Goal: Find specific page/section: Find specific page/section

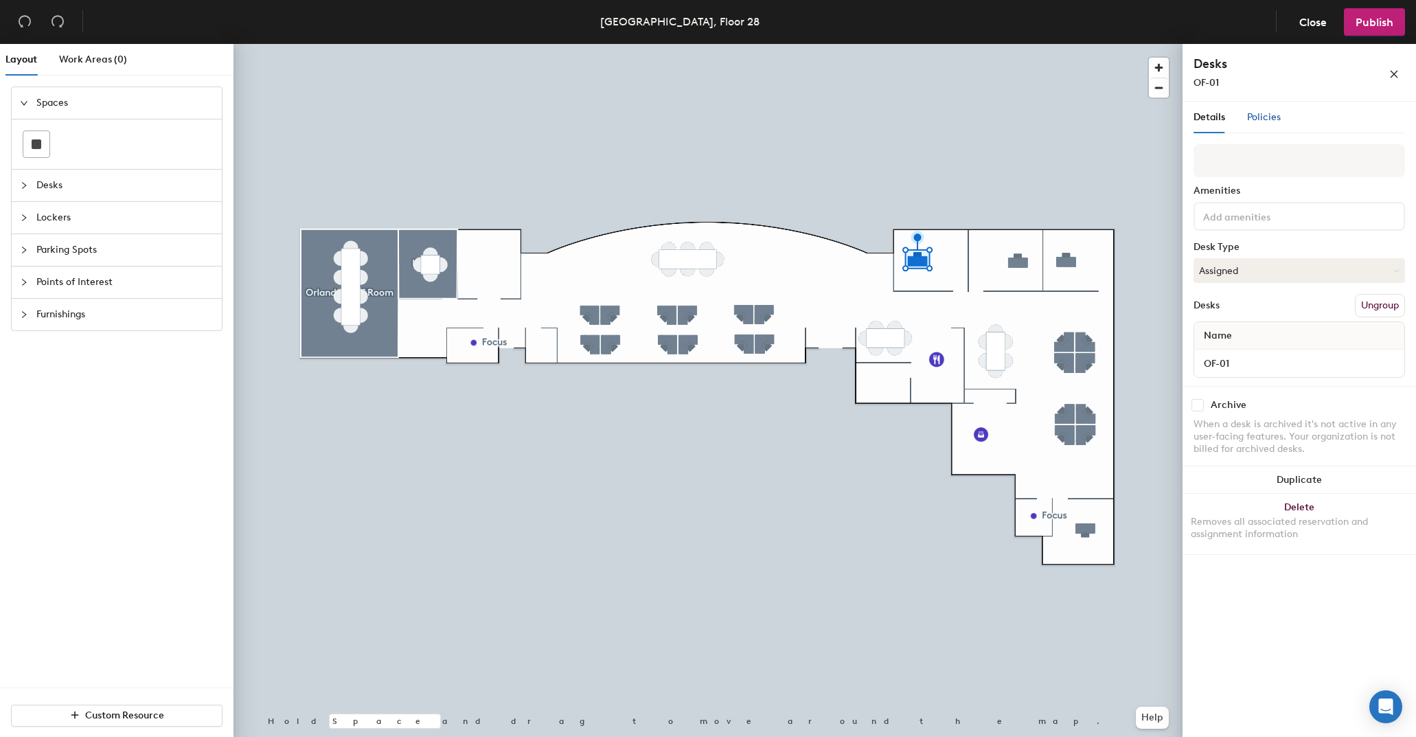
click at [1251, 111] on div "Policies" at bounding box center [1264, 117] width 34 height 15
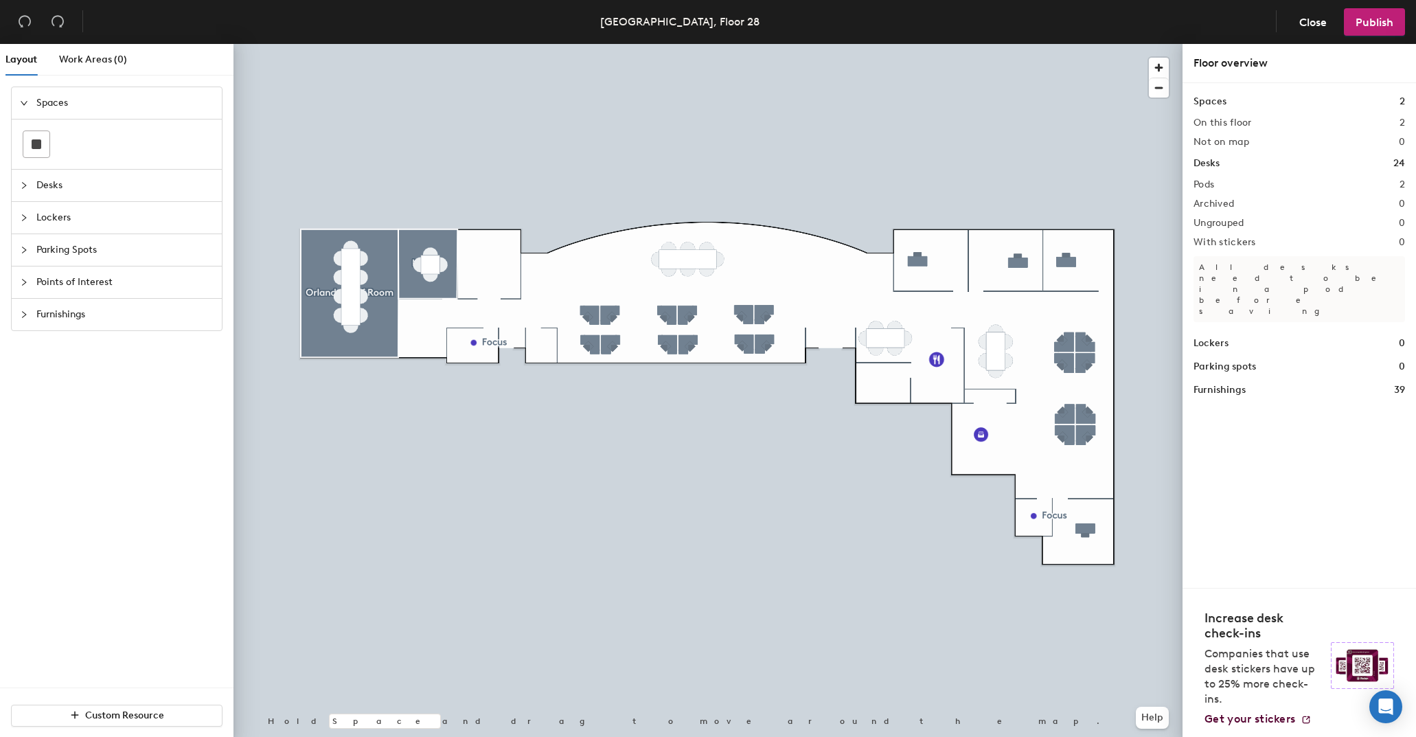
click at [23, 251] on icon "collapsed" at bounding box center [24, 250] width 8 height 8
click at [1295, 22] on button "Close" at bounding box center [1313, 21] width 51 height 27
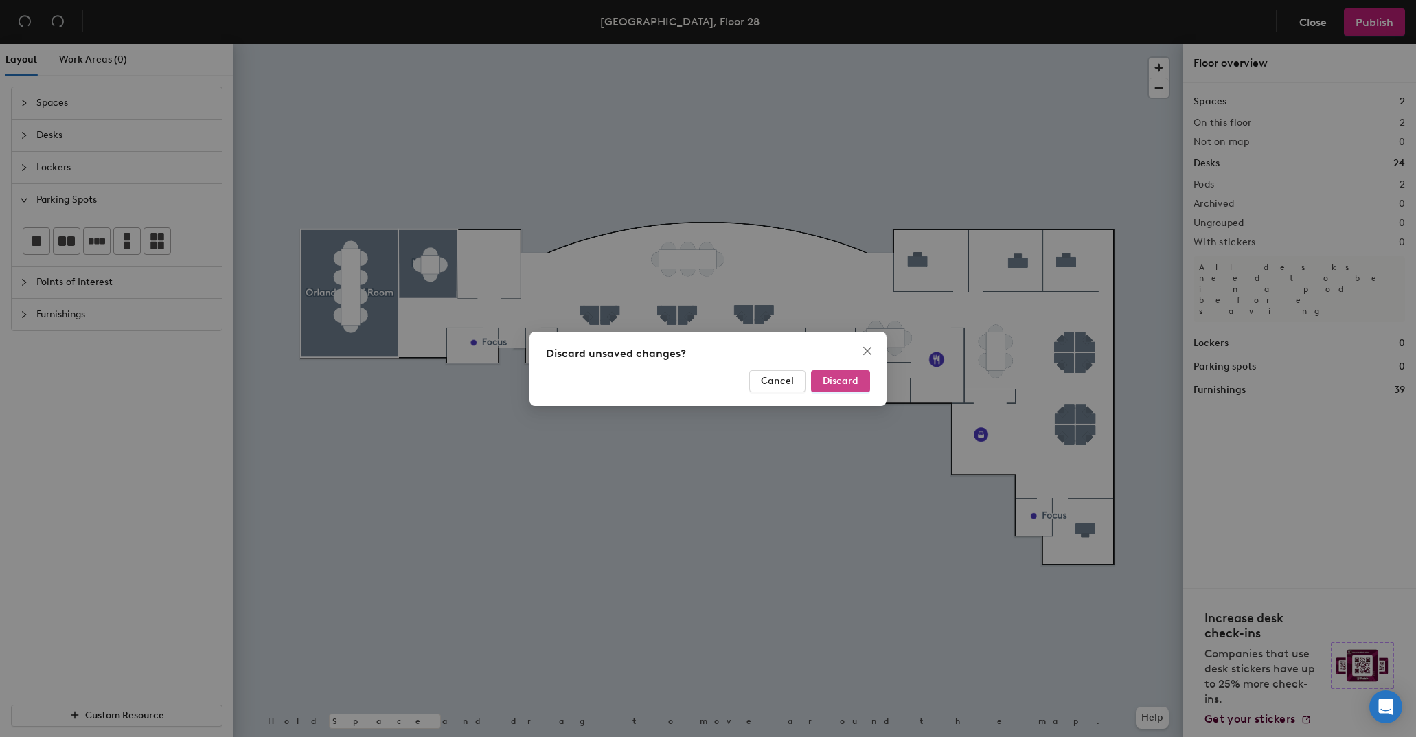
click at [834, 385] on span "Discard" at bounding box center [841, 381] width 36 height 12
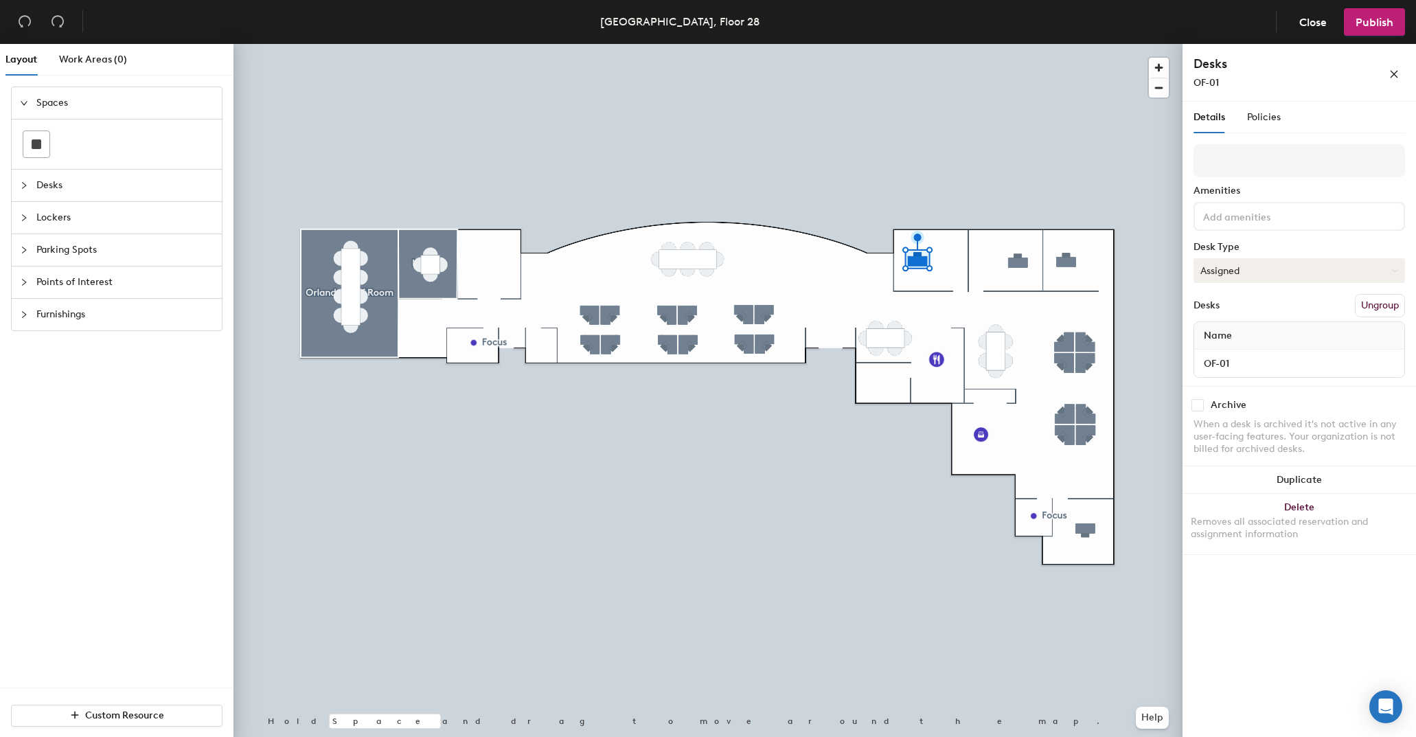
click at [1239, 272] on button "Assigned" at bounding box center [1298, 270] width 211 height 25
